Goal: Transaction & Acquisition: Purchase product/service

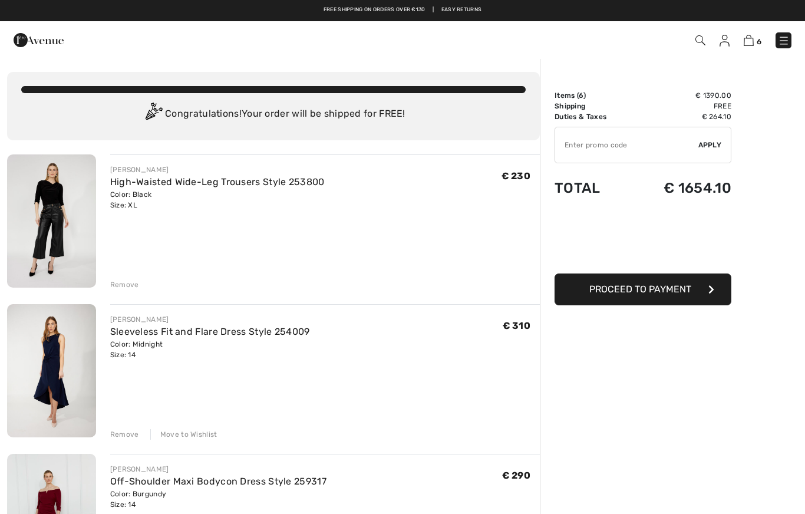
click at [117, 281] on div "Remove" at bounding box center [124, 284] width 29 height 11
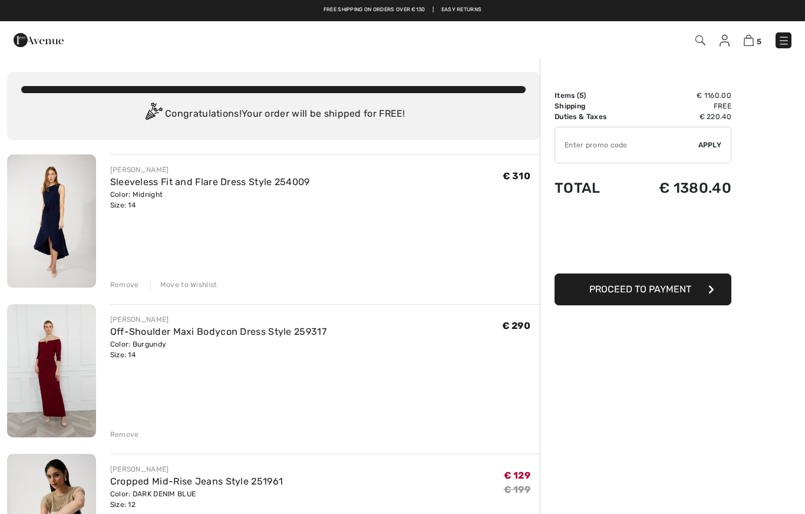
click at [123, 280] on div "Remove" at bounding box center [124, 284] width 29 height 11
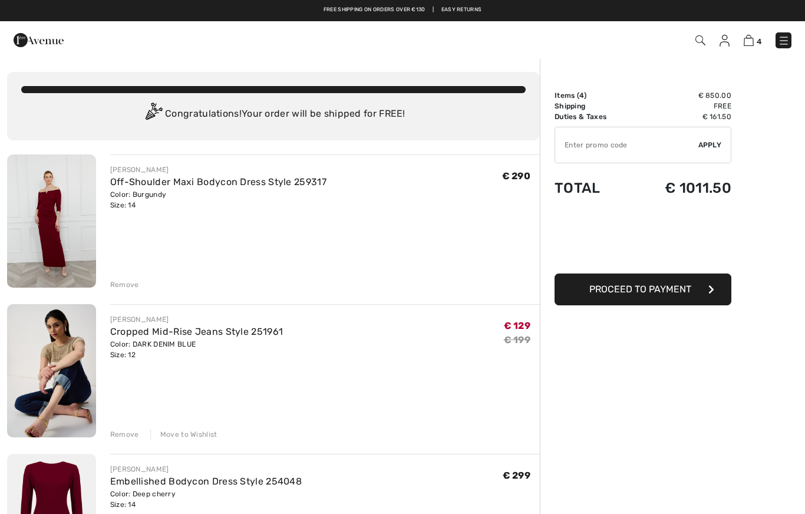
click at [109, 283] on div "FRANK LYMAN Off-Shoulder Maxi Bodycon Dress Style 259317 Color: Burgundy Size: …" at bounding box center [318, 222] width 444 height 136
click at [124, 282] on div "Remove" at bounding box center [124, 284] width 29 height 11
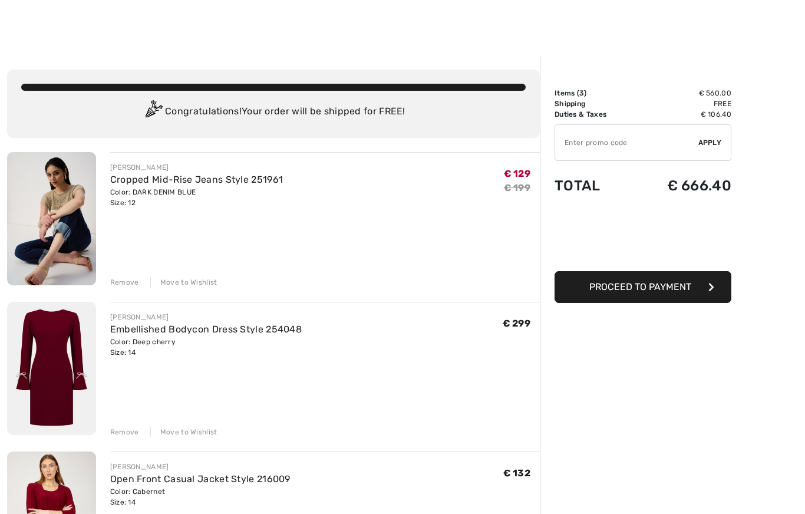
scroll to position [3, 0]
click at [159, 328] on link "Embellished Bodycon Dress Style 254048" at bounding box center [206, 328] width 192 height 11
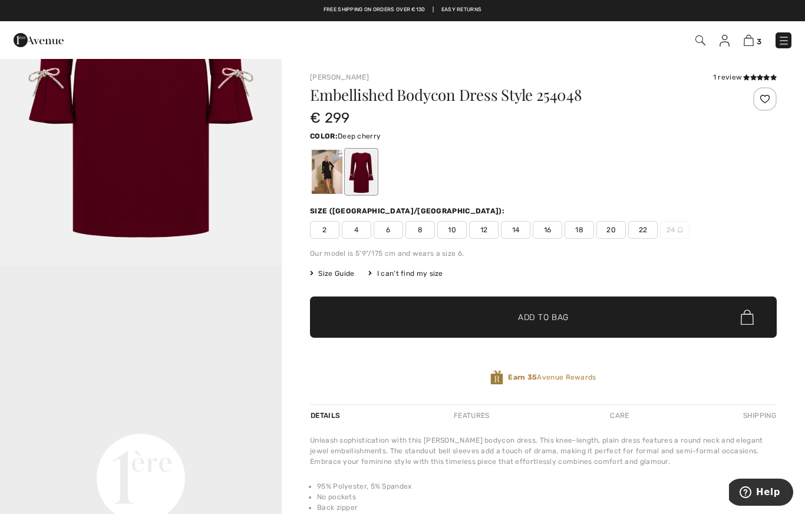
click at [753, 41] on img at bounding box center [749, 40] width 10 height 11
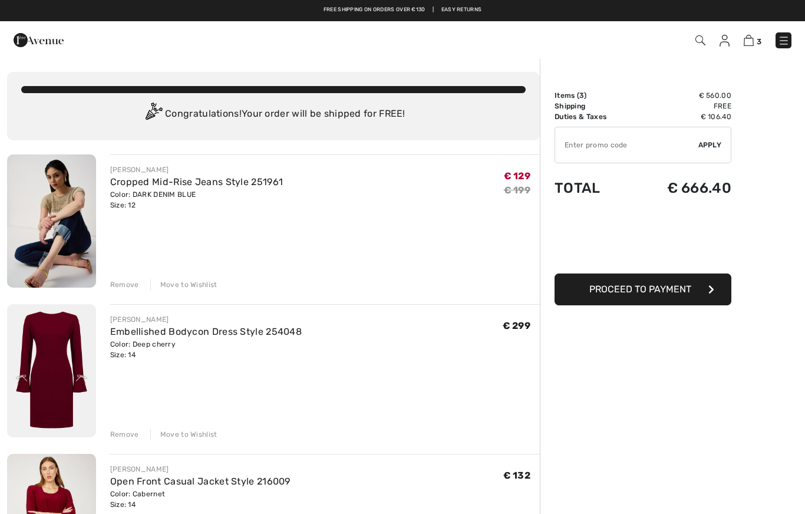
click at [39, 39] on img at bounding box center [39, 40] width 50 height 24
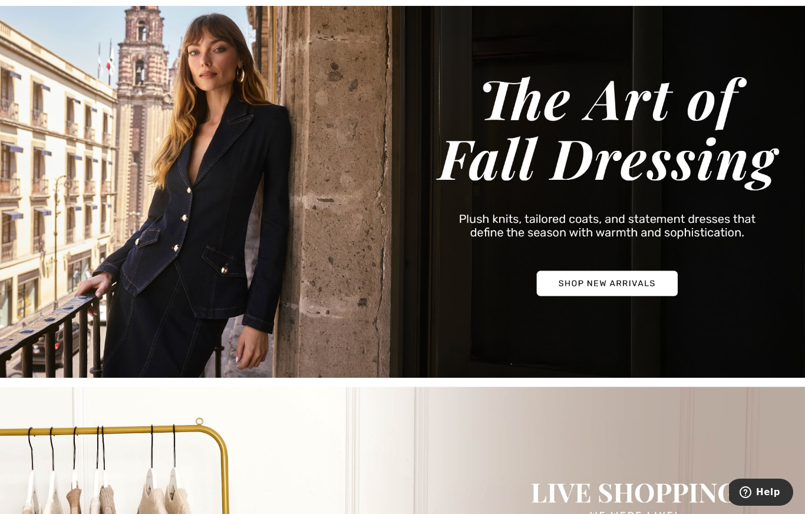
scroll to position [78, 0]
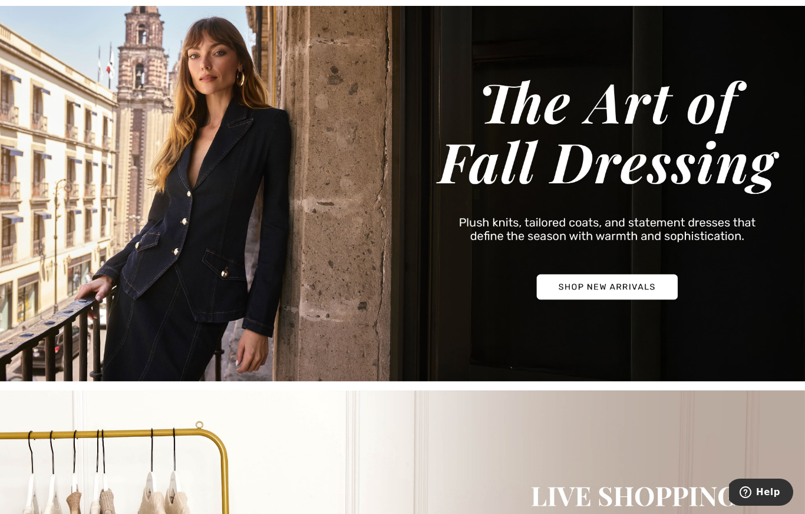
click at [622, 297] on img at bounding box center [402, 188] width 805 height 386
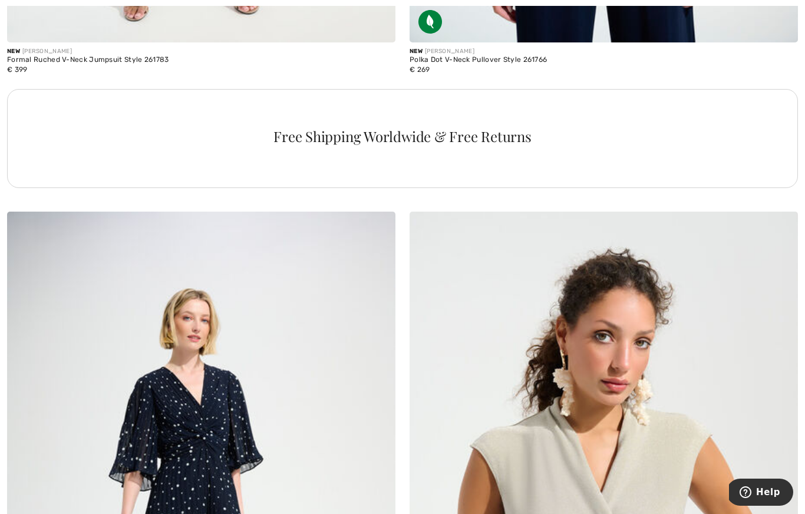
scroll to position [3872, 0]
